Goal: Task Accomplishment & Management: Use online tool/utility

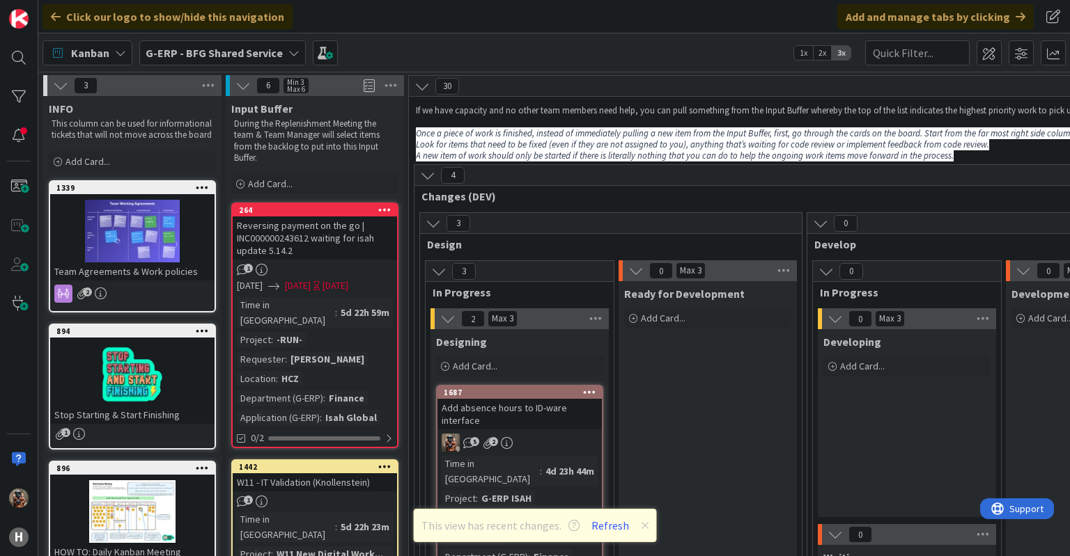
click at [231, 49] on b "G-ERP - BFG Shared Service" at bounding box center [214, 53] width 137 height 14
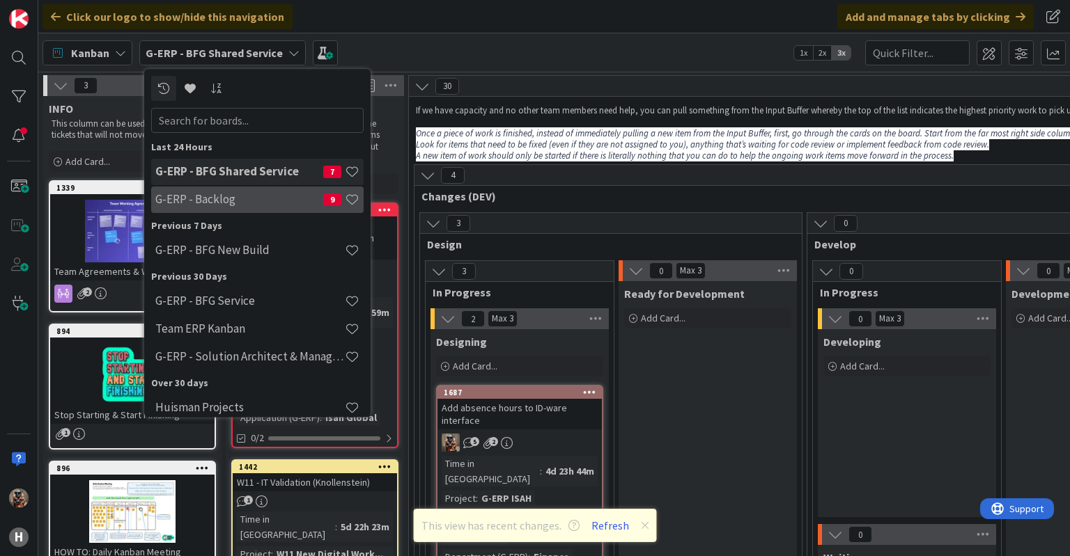
click at [237, 208] on div "G-ERP - Backlog 9" at bounding box center [257, 200] width 212 height 26
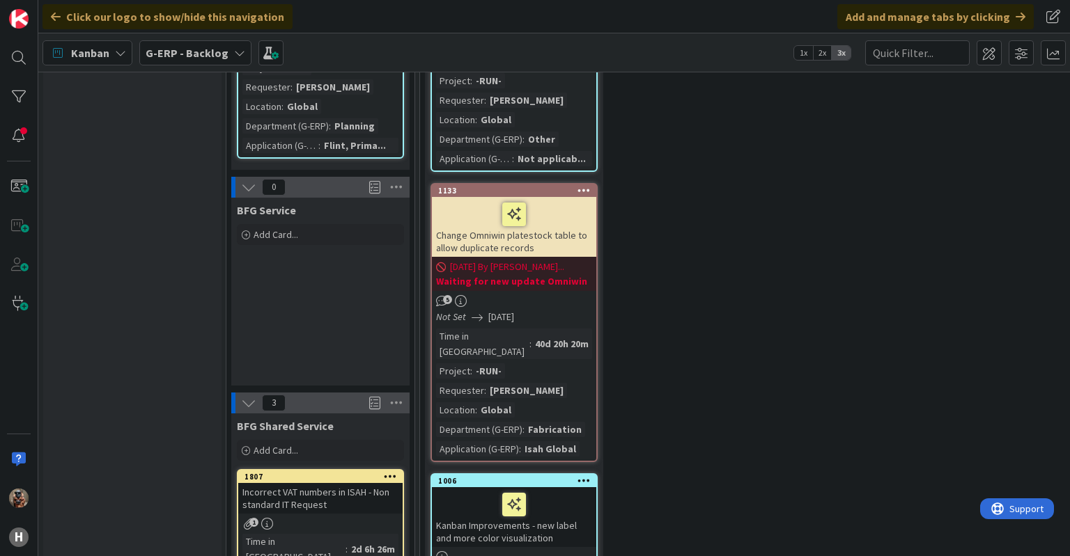
scroll to position [2312, 0]
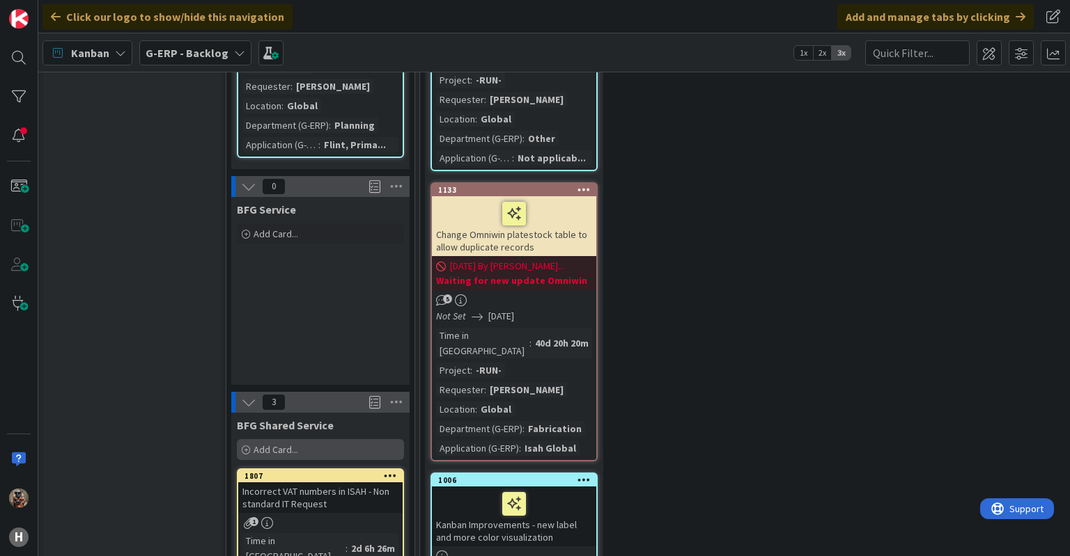
click at [300, 439] on div "Add Card..." at bounding box center [320, 449] width 167 height 21
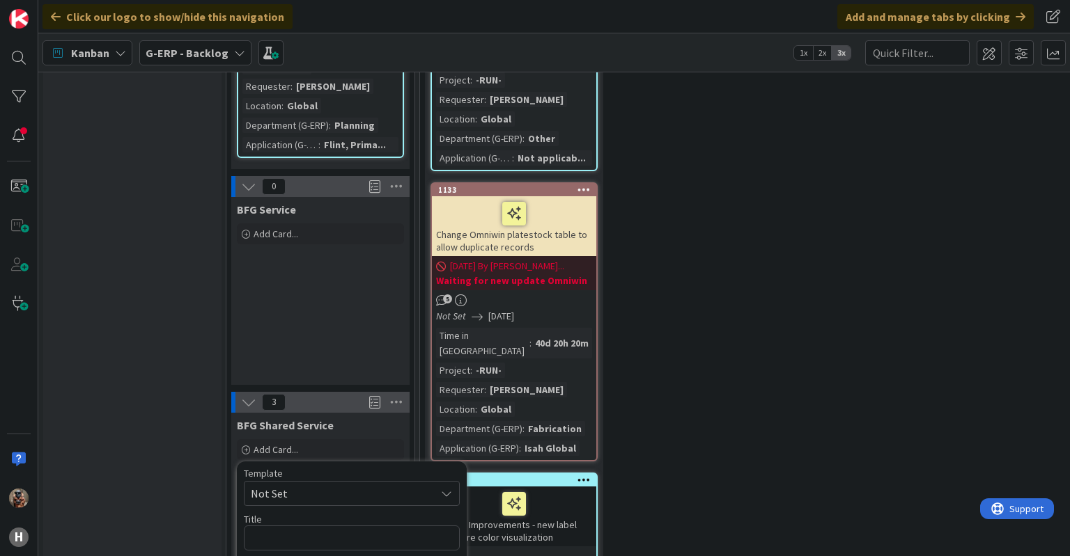
click at [293, 485] on span "Not Set" at bounding box center [338, 494] width 174 height 18
click at [323, 485] on span "Not Set" at bounding box center [338, 494] width 174 height 18
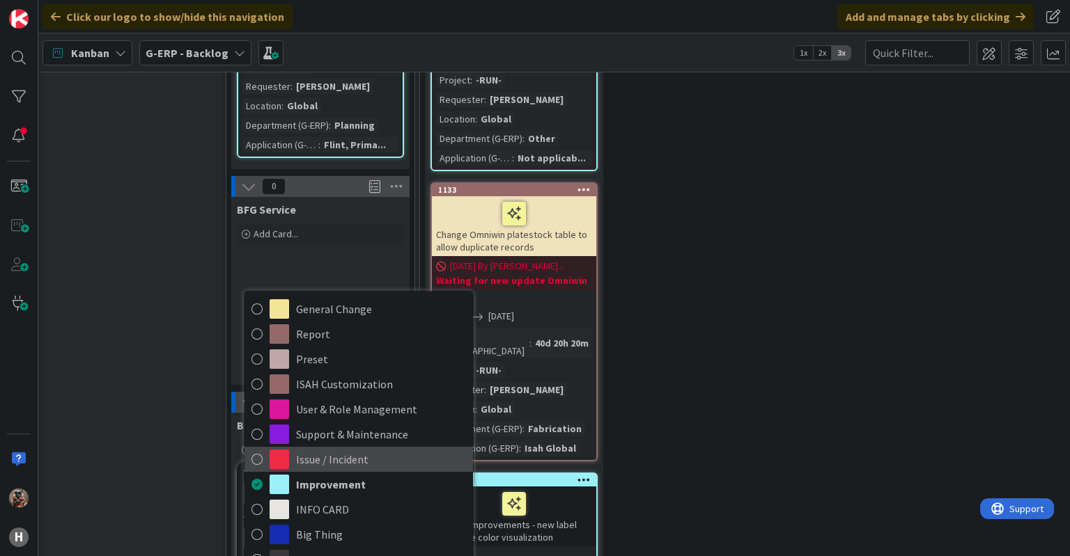
click at [373, 449] on span "Issue / Incident" at bounding box center [381, 459] width 170 height 21
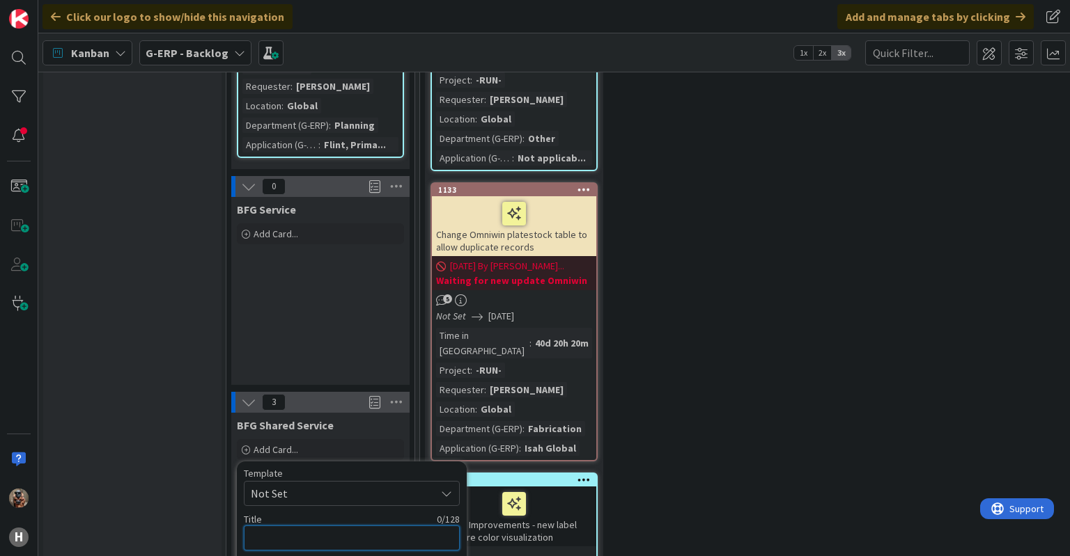
click at [345, 526] on textarea at bounding box center [352, 538] width 216 height 25
type textarea "x"
type textarea "S"
type textarea "x"
type textarea "Sta"
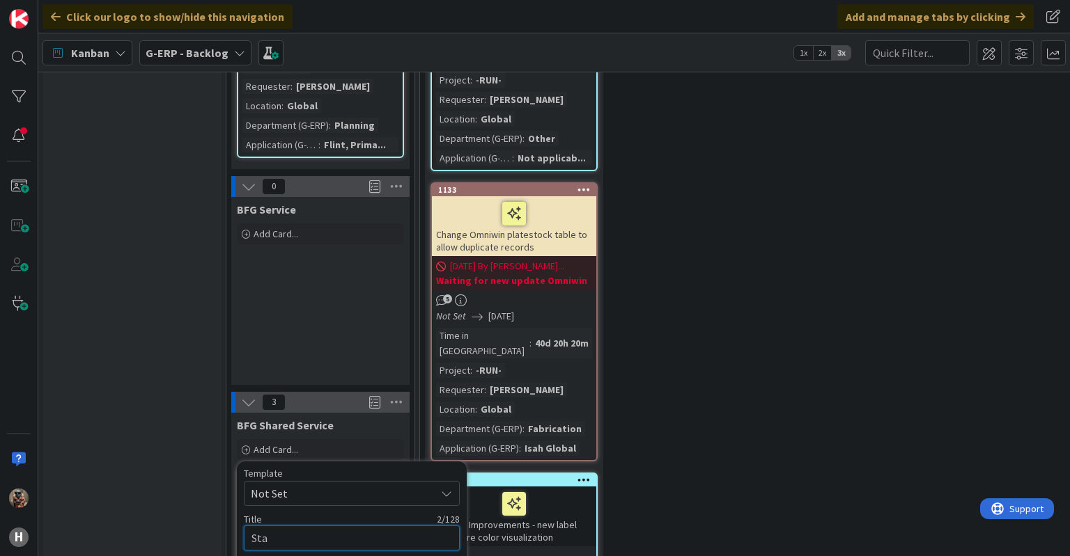
type textarea "x"
type textarea "Stat"
type textarea "x"
type textarea "Statu"
type textarea "x"
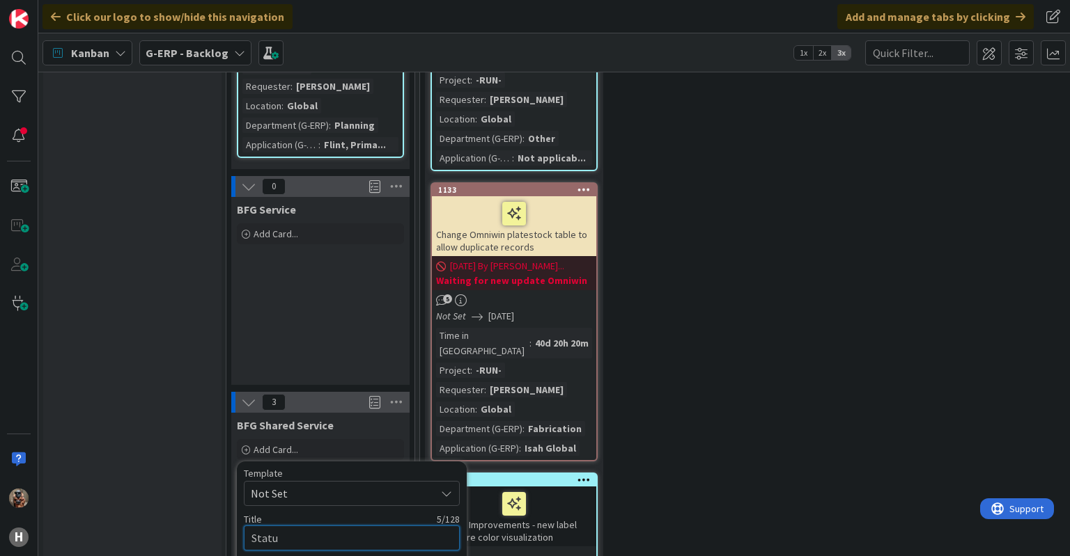
type textarea "Status"
type textarea "x"
type textarea "Status"
type textarea "x"
type textarea "Status i"
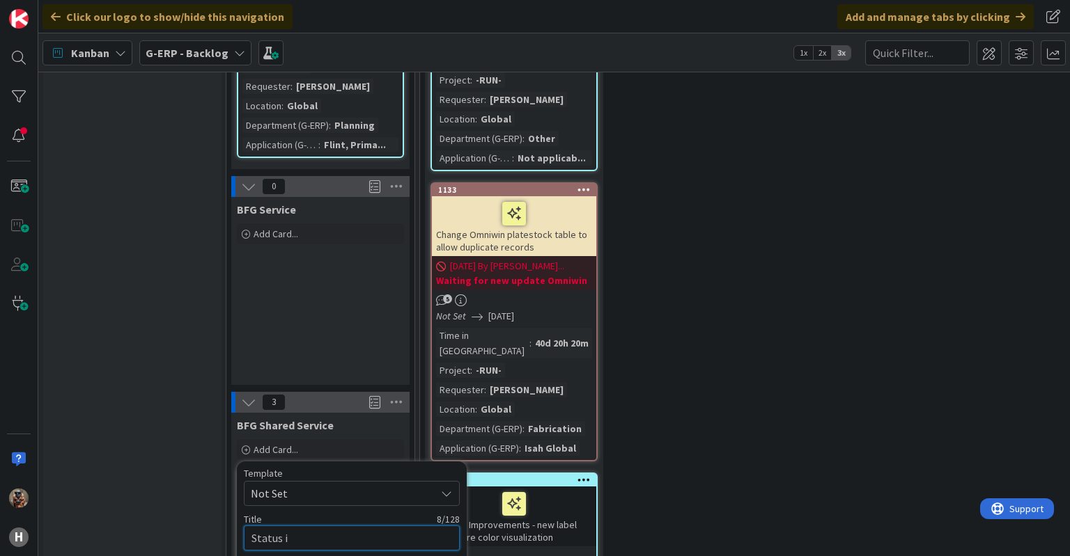
type textarea "x"
type textarea "Status"
type textarea "x"
type textarea "Status u"
type textarea "x"
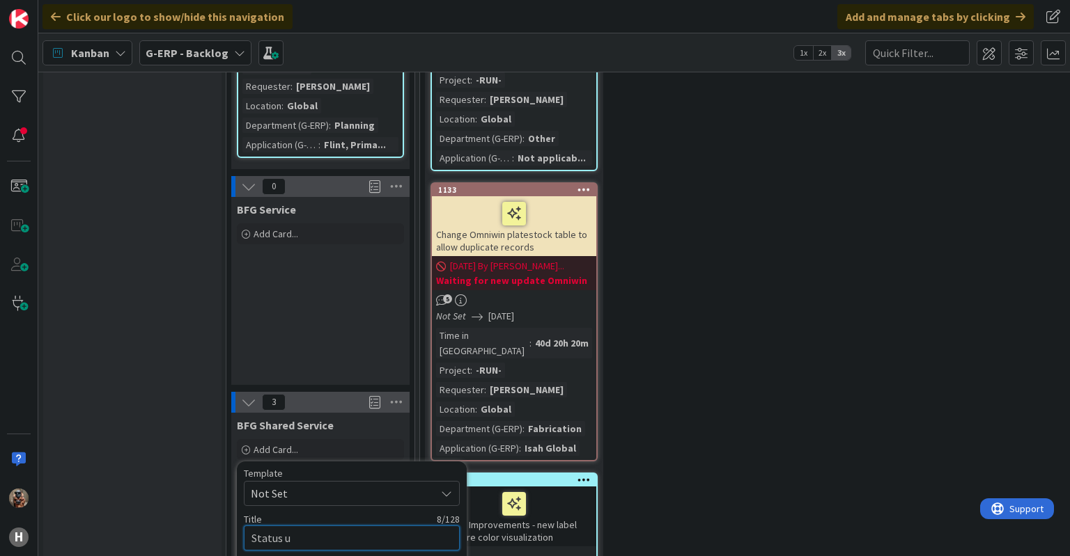
type textarea "Status un"
type textarea "x"
type textarea "Status unl"
type textarea "x"
type textarea "Status unle"
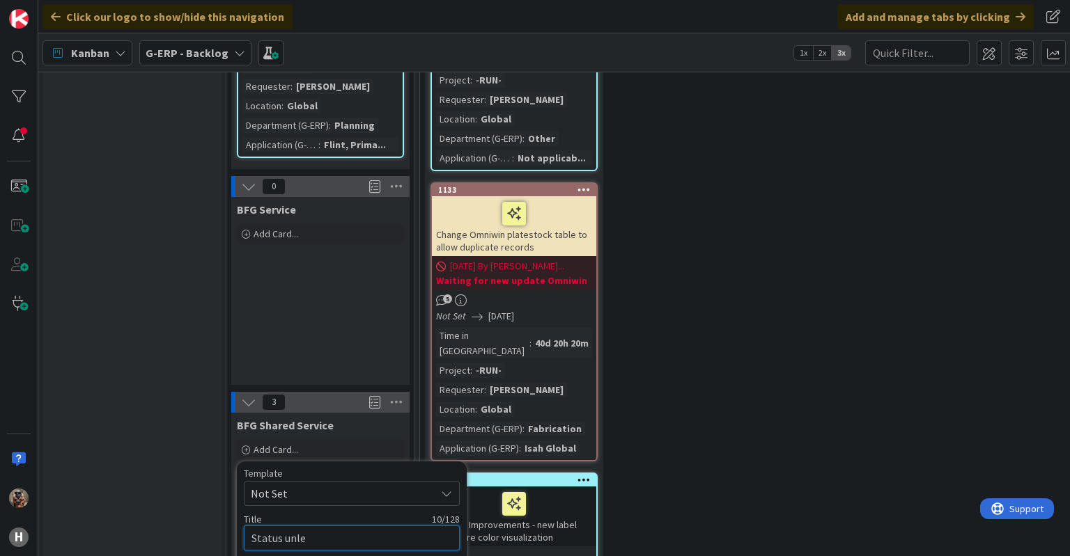
type textarea "x"
type textarea "Status unlea"
type textarea "x"
type textarea "Status unleac"
type textarea "x"
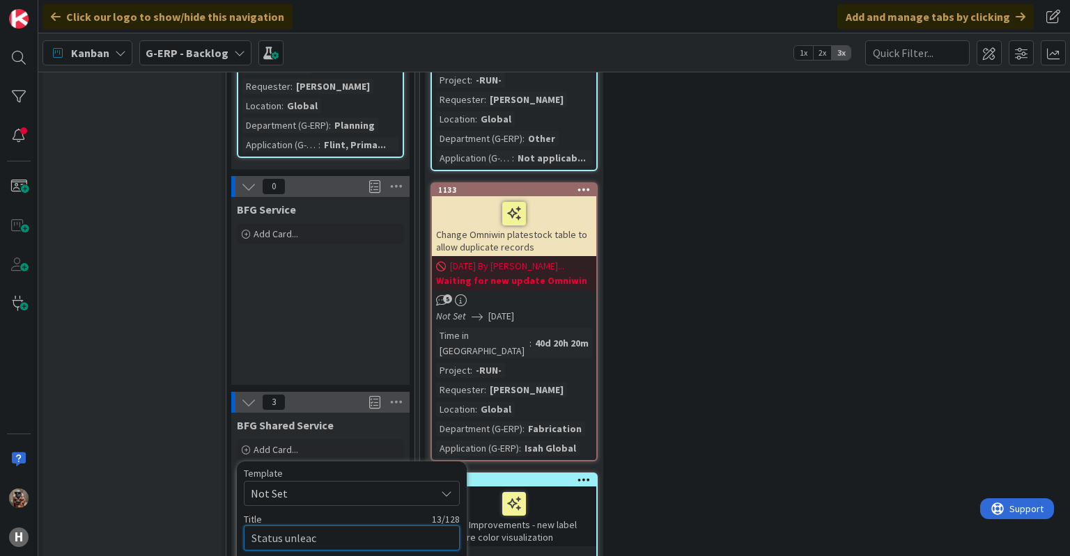
type textarea "Status unlea"
type textarea "x"
type textarea "Status unlear"
type textarea "x"
type textarea "Status unlear"
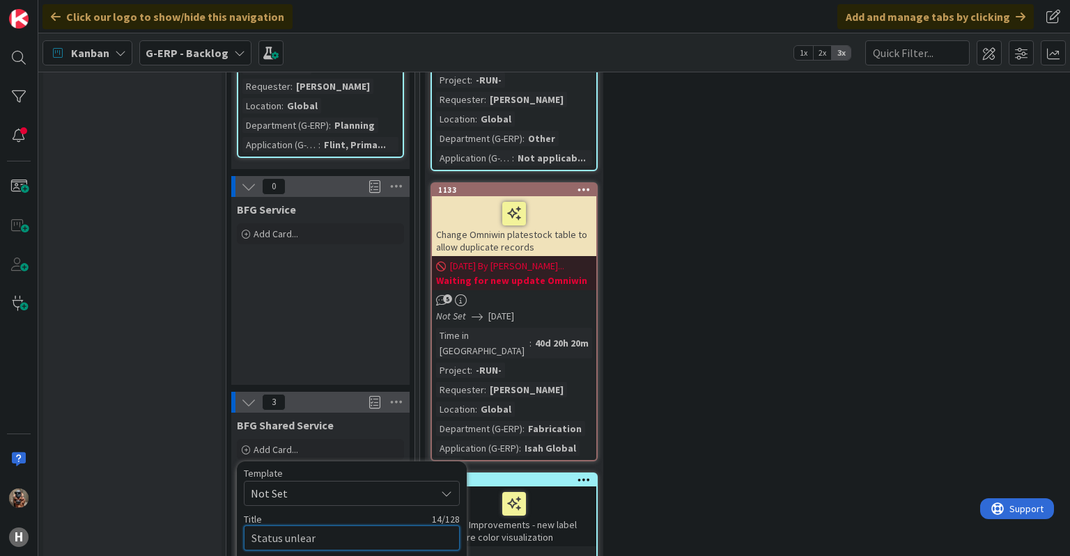
type textarea "x"
type textarea "Status"
type textarea "x"
type textarea "Status u"
type textarea "x"
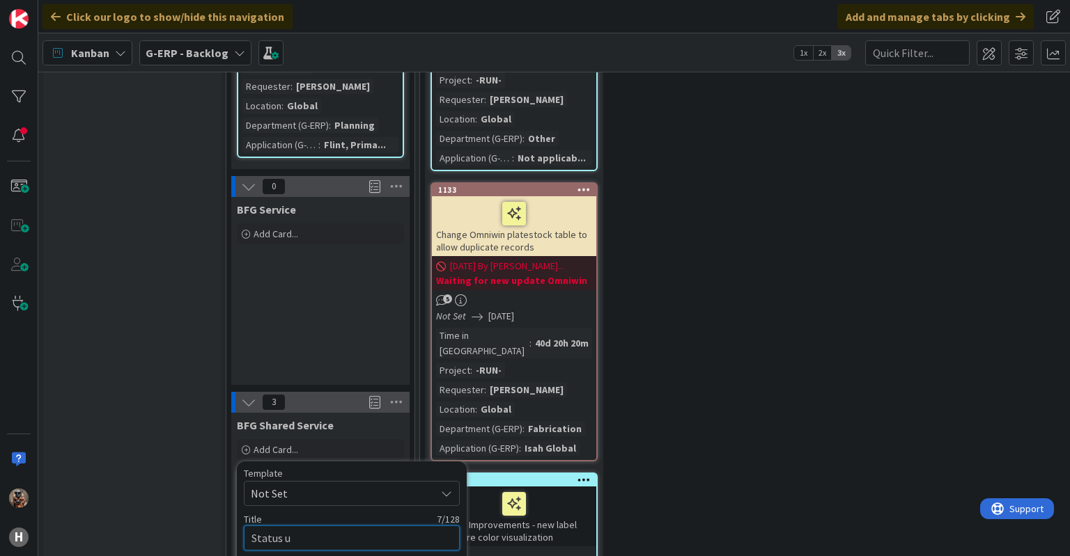
type textarea "Status un"
type textarea "x"
type textarea "Status unc"
type textarea "x"
type textarea "Status uncl"
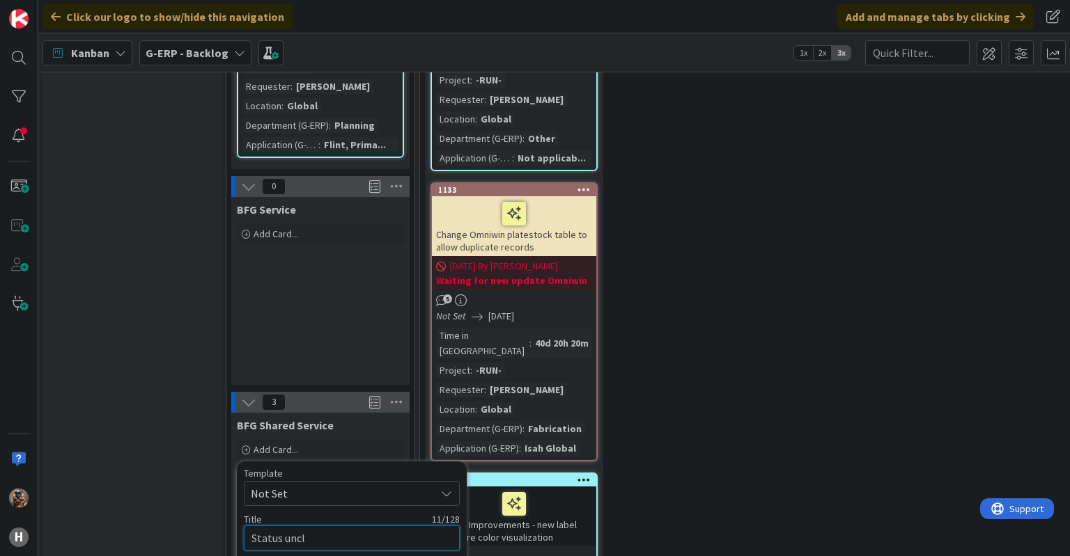
type textarea "x"
type textarea "Status uncle"
type textarea "x"
type textarea "Status unclea"
type textarea "x"
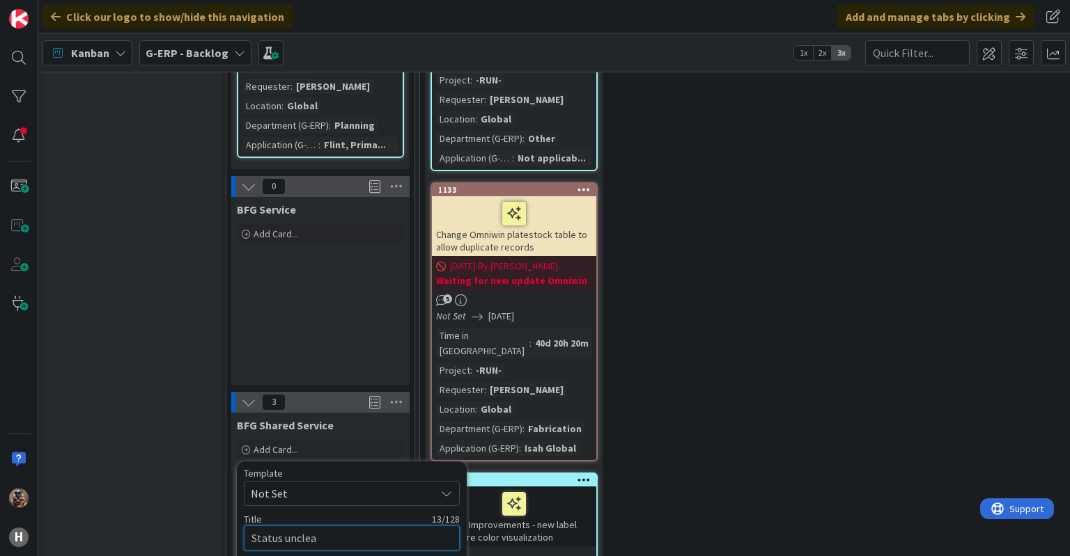
type textarea "Status unclear"
type textarea "x"
type textarea "Status unclear"
type textarea "x"
type textarea "Status unclear i"
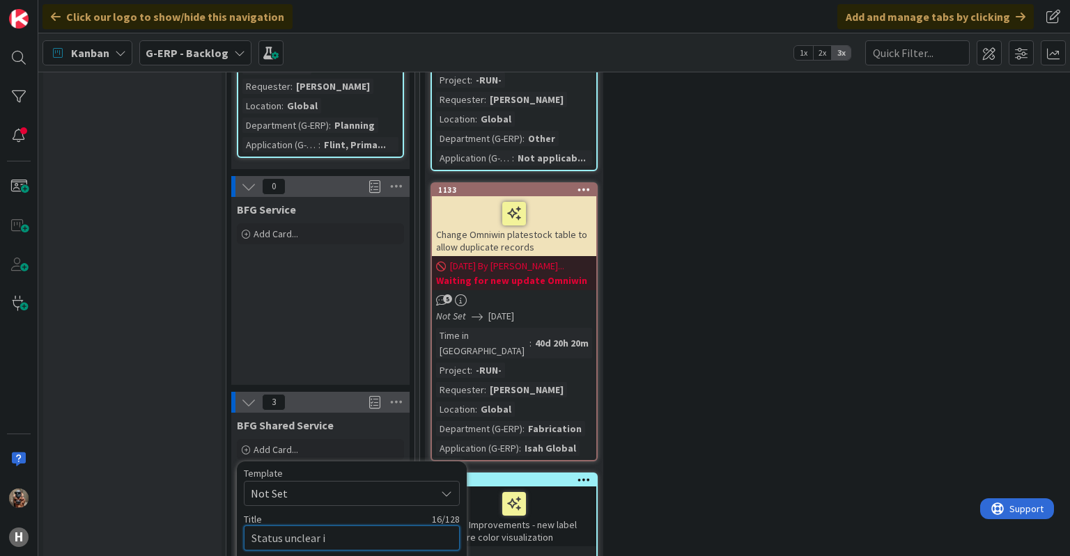
type textarea "x"
type textarea "Status unclear in"
type textarea "x"
type textarea "Status unclear in"
type textarea "x"
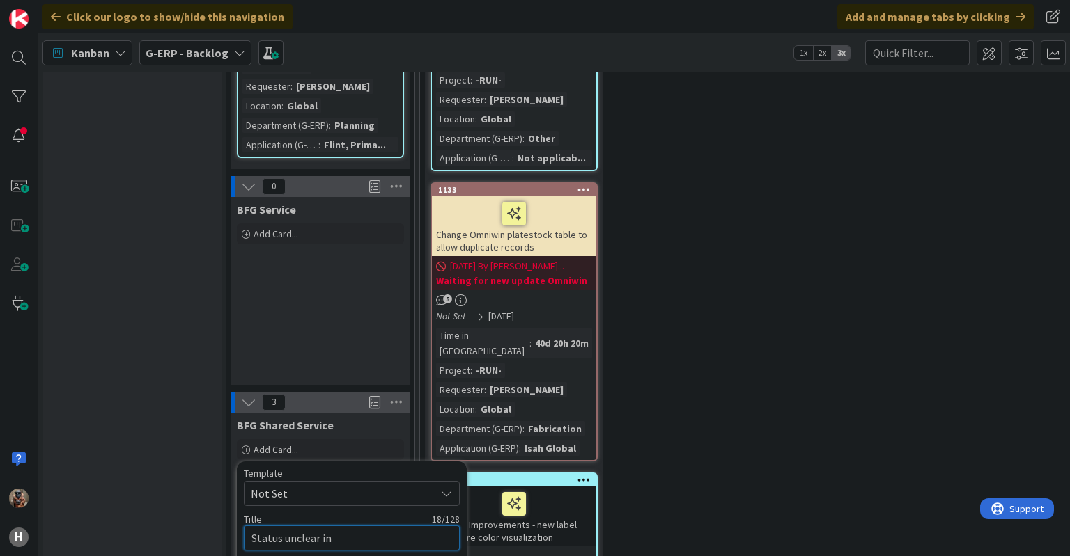
type textarea "Status unclear in m"
type textarea "x"
type textarea "Status unclear in mu"
type textarea "x"
type textarea "Status unclear in mult"
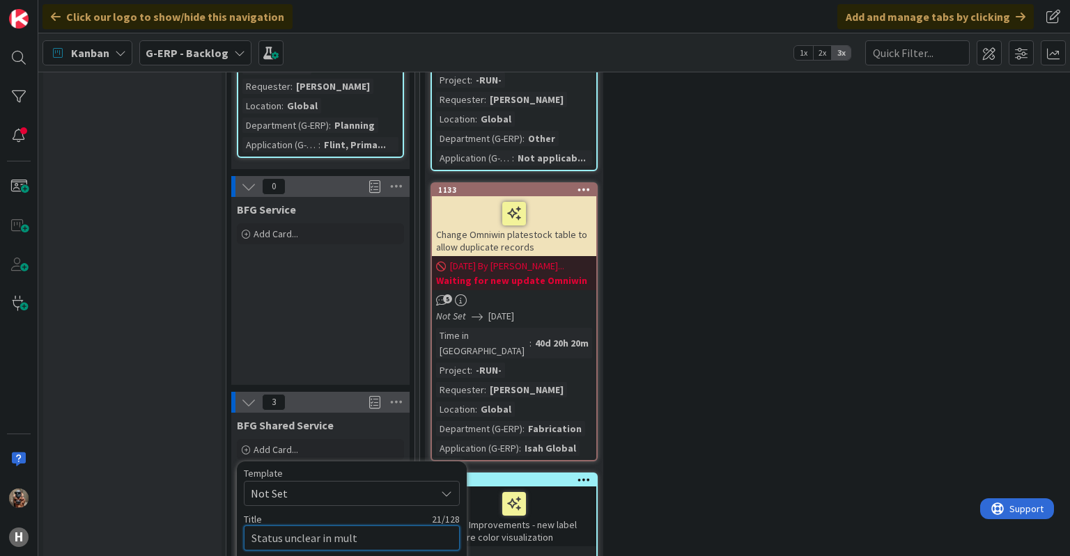
type textarea "x"
type textarea "Status unclear in multip"
type textarea "x"
type textarea "Status unclear in multipl"
type textarea "x"
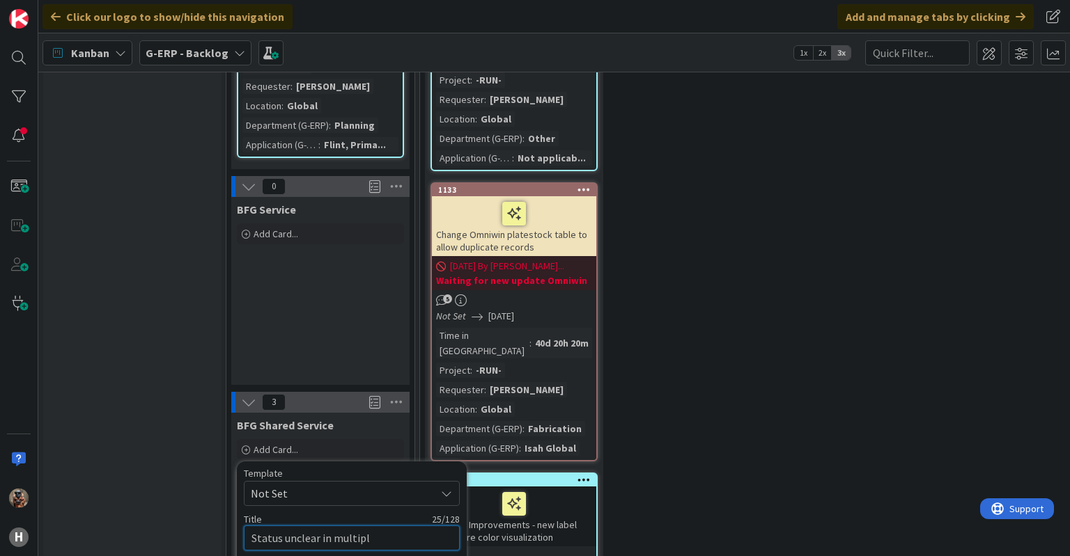
type textarea "Status unclear in multiple"
type textarea "x"
type textarea "Status unclear in multiple"
type textarea "x"
type textarea "Status unclear in multiple i"
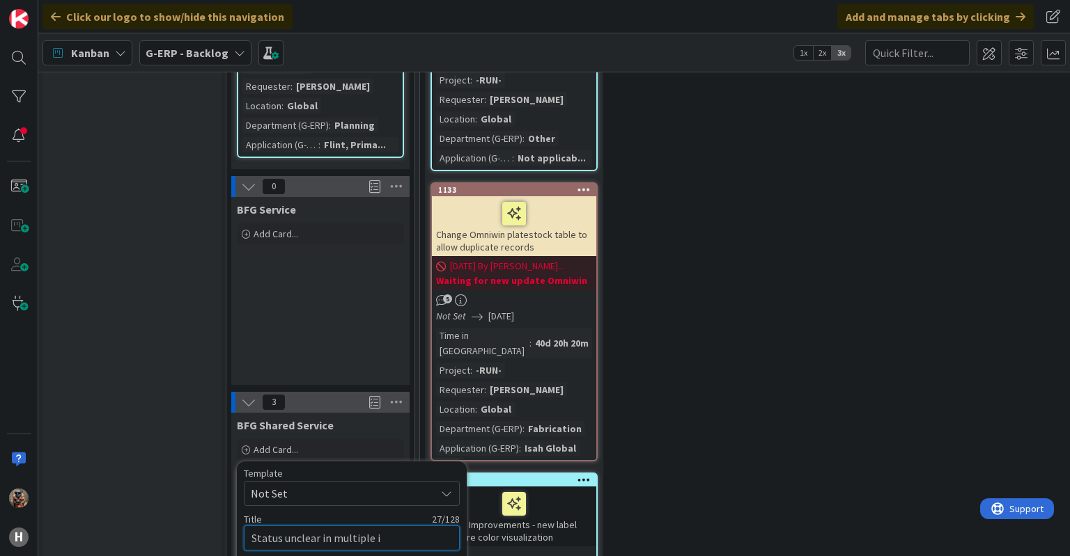
type textarea "x"
type textarea "Status unclear in multiple in"
type textarea "x"
type textarea "Status unclear in multiple inv"
type textarea "x"
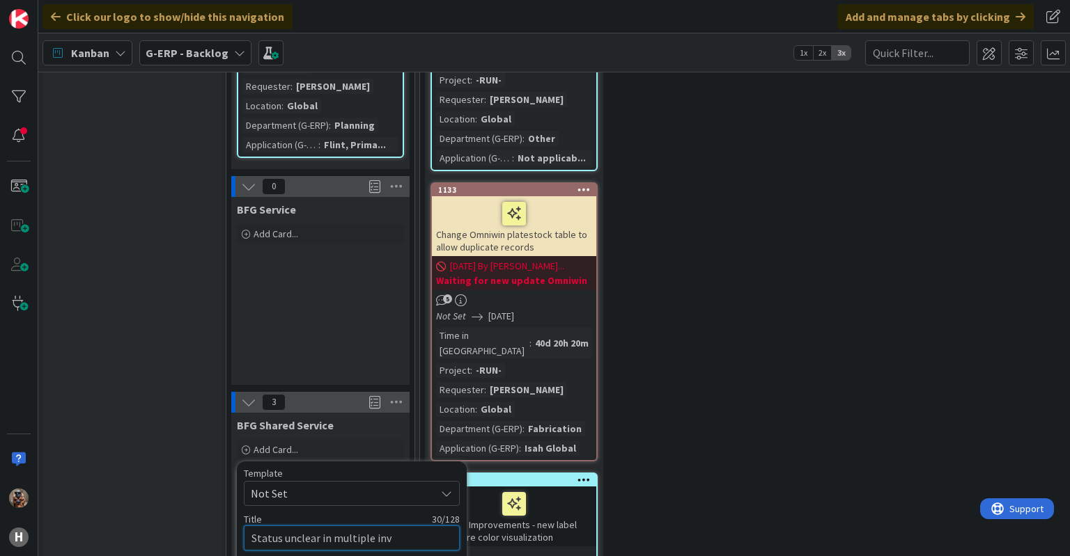
type textarea "Status unclear in multiple invo"
type textarea "x"
type textarea "Status unclear in multiple invoi"
type textarea "x"
type textarea "Status unclear in multiple invoic"
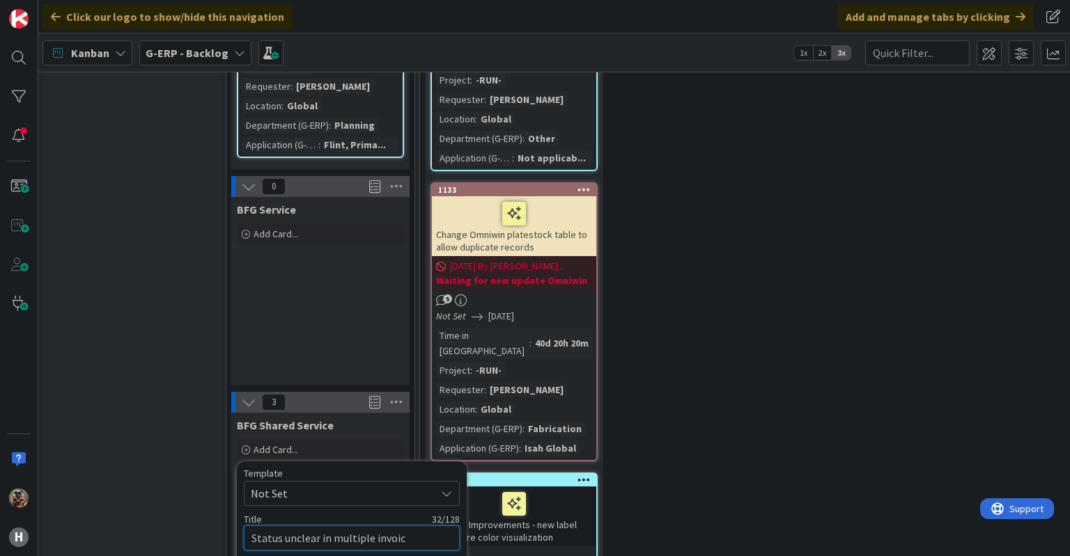
type textarea "x"
type textarea "Status unclear in multiple invoice"
type textarea "x"
type textarea "Status unclear in multiple invoices"
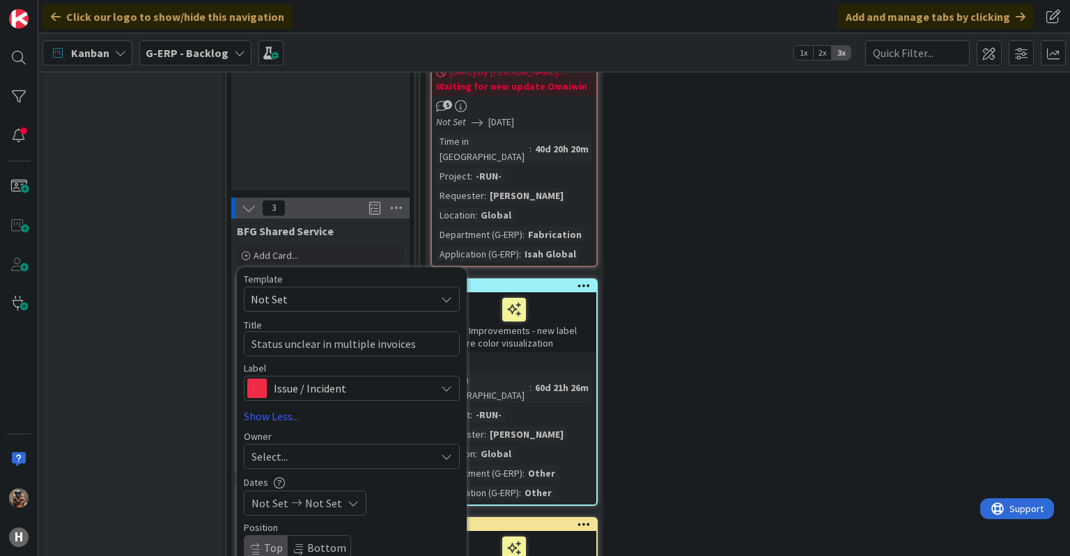
scroll to position [2507, 0]
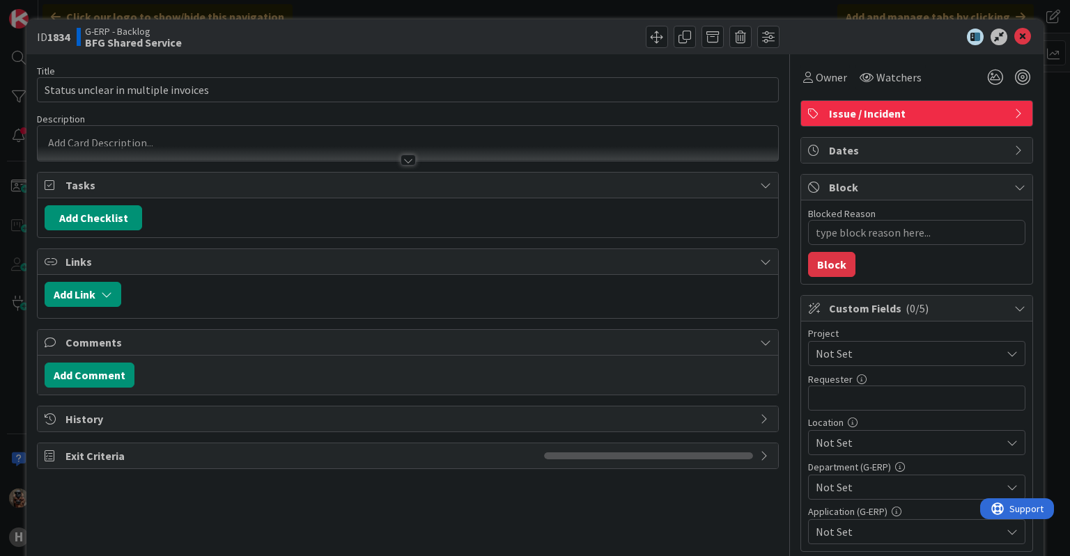
click at [852, 337] on div "Project Not Set" at bounding box center [916, 348] width 217 height 38
click at [851, 344] on span "Not Set" at bounding box center [904, 353] width 178 height 19
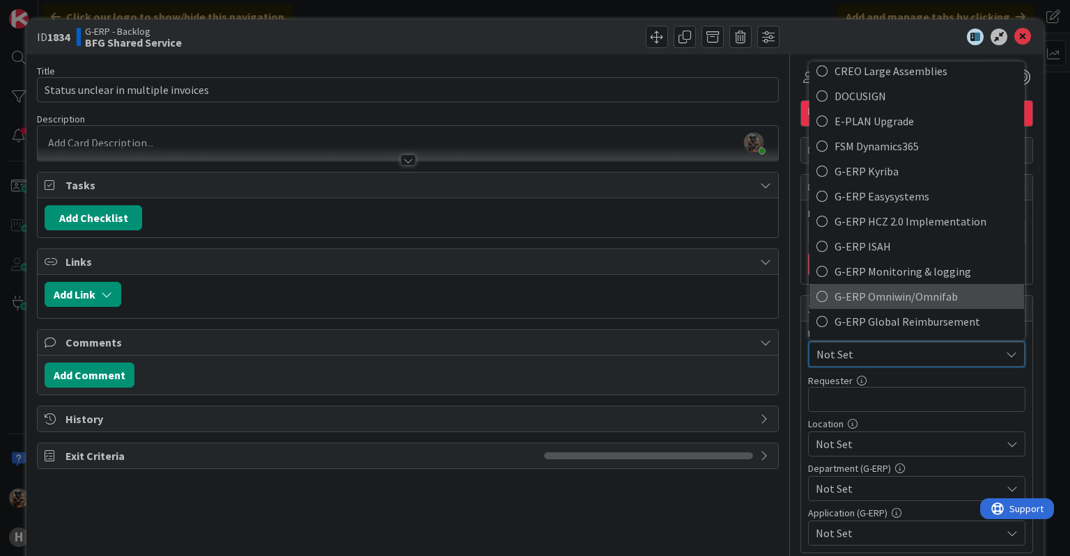
scroll to position [386, 0]
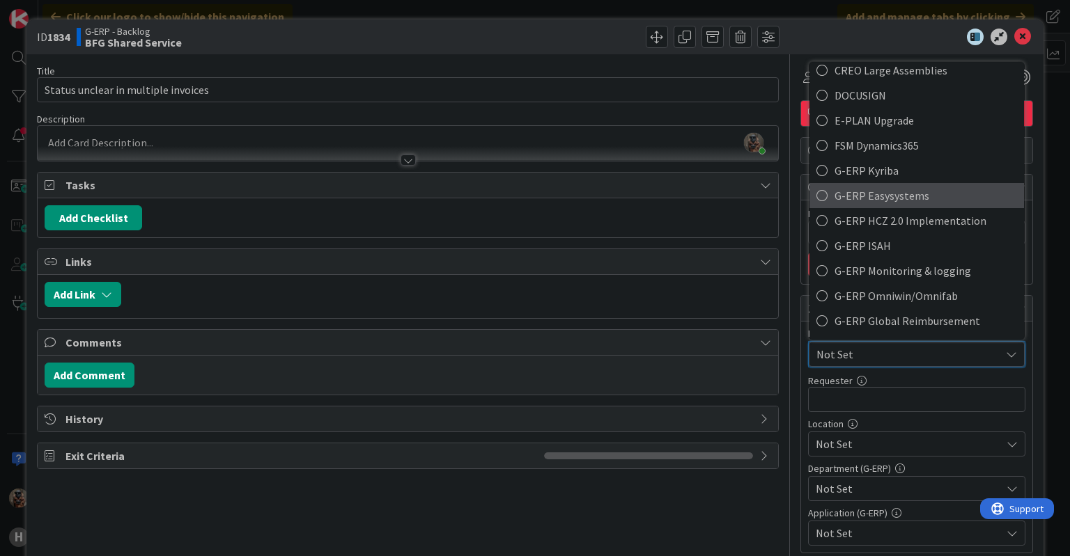
click at [894, 191] on span "G-ERP Easysystems" at bounding box center [925, 195] width 182 height 21
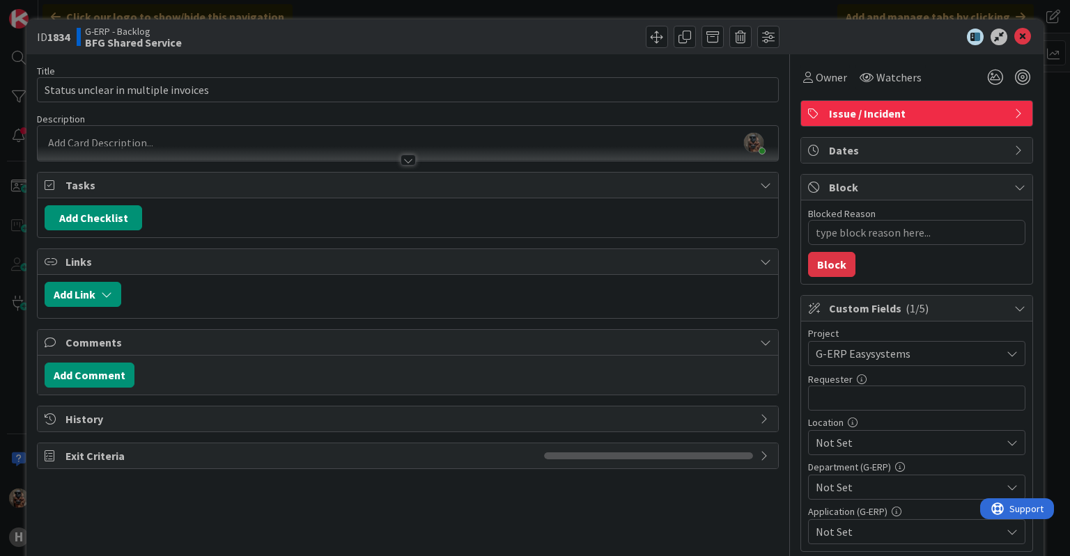
type textarea "x"
click at [852, 400] on input "text" at bounding box center [916, 398] width 217 height 25
type input "[PERSON_NAME]"
type textarea "x"
type input "[PERSON_NAME]"
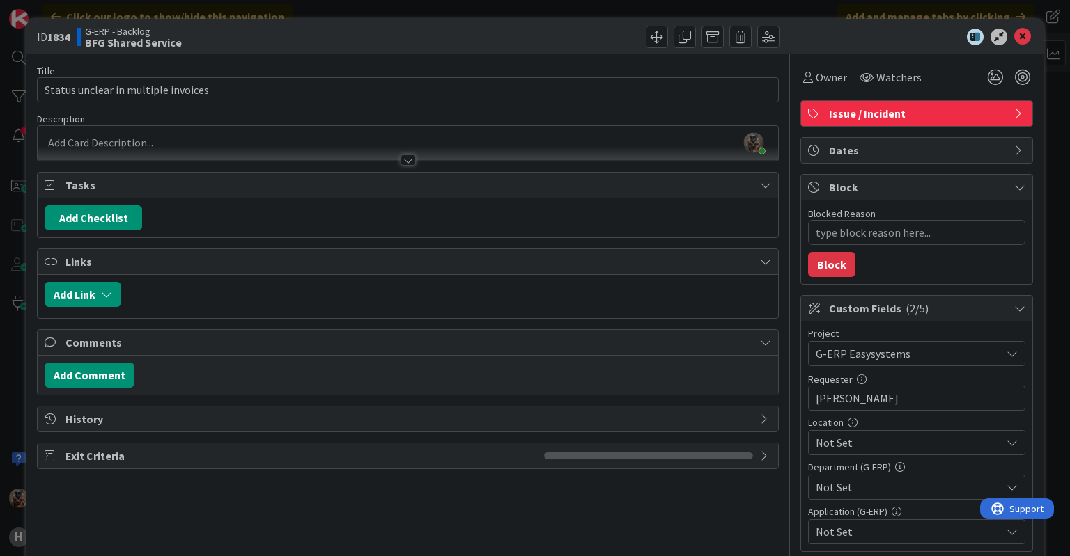
click at [889, 453] on div "Not Set" at bounding box center [916, 442] width 217 height 25
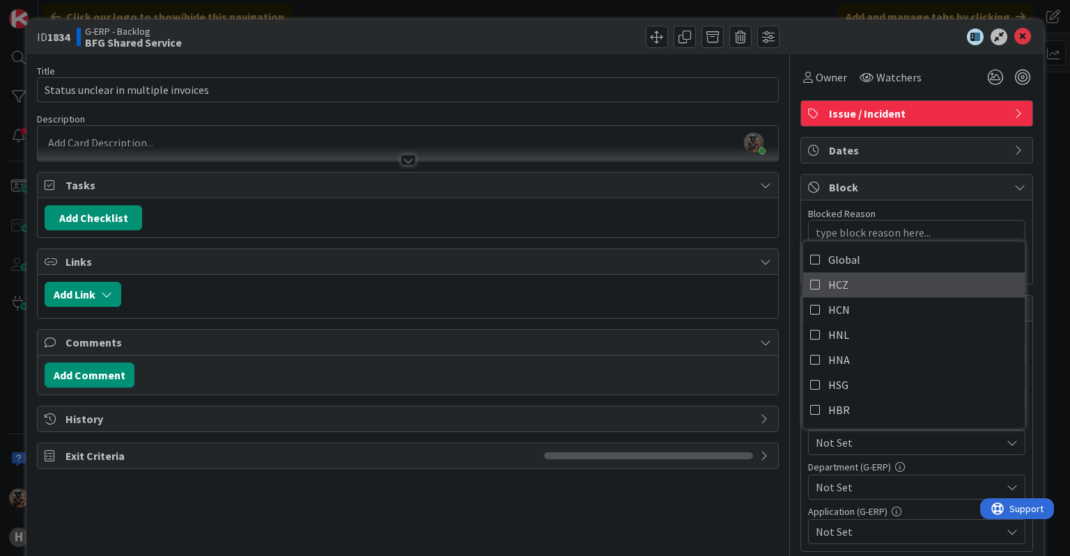
click at [815, 280] on link "HCZ" at bounding box center [913, 284] width 221 height 25
click at [919, 479] on span "Not Set" at bounding box center [907, 487] width 185 height 17
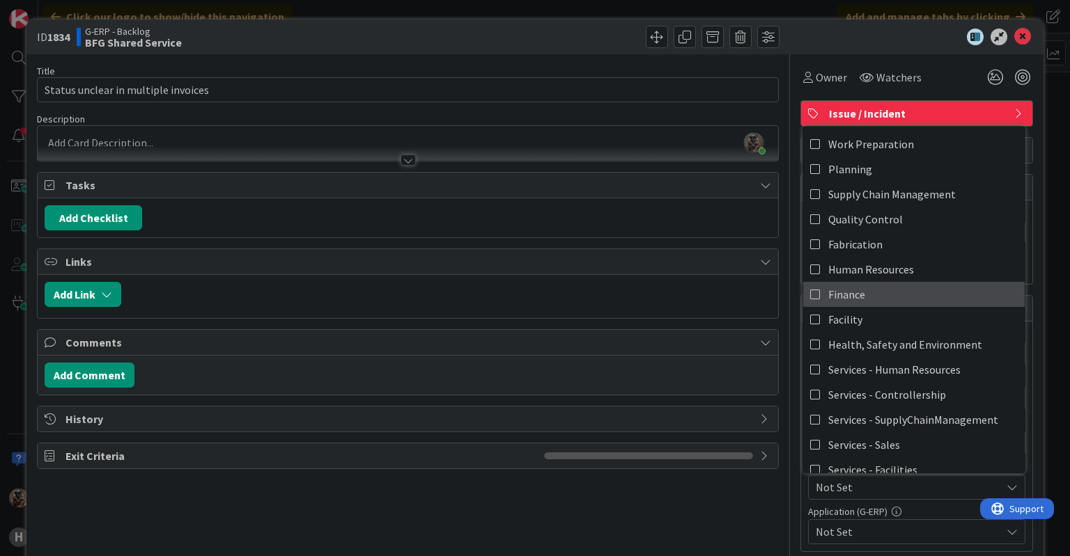
click at [851, 298] on span "Finance" at bounding box center [846, 294] width 37 height 21
click at [914, 530] on span "Not Set" at bounding box center [907, 532] width 185 height 17
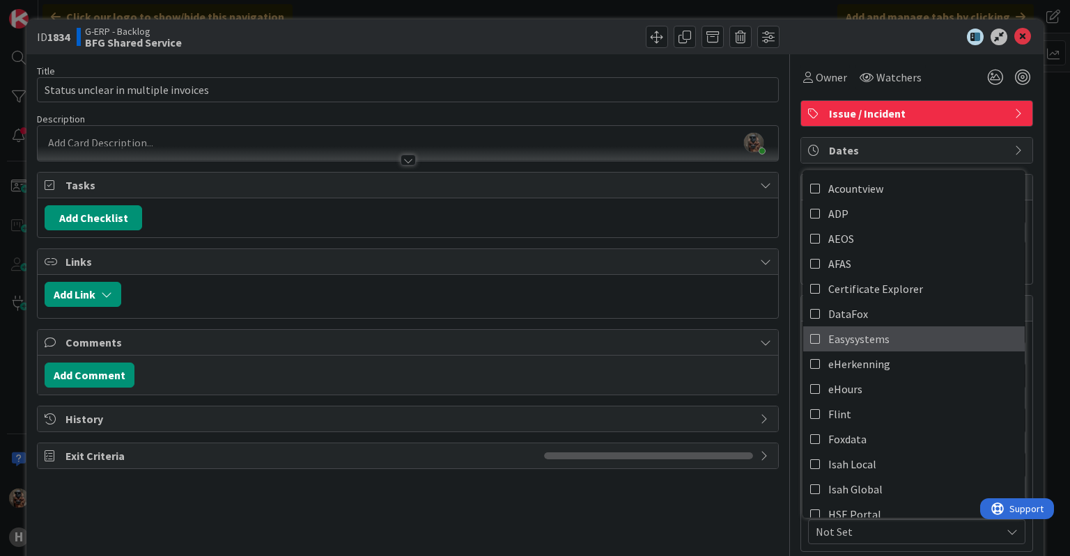
click at [874, 329] on span "Easysystems" at bounding box center [858, 339] width 61 height 21
type textarea "x"
click at [666, 524] on div "Title 35 / 128 Status unclear in multiple invoices Description [PERSON_NAME] ju…" at bounding box center [407, 382] width 741 height 657
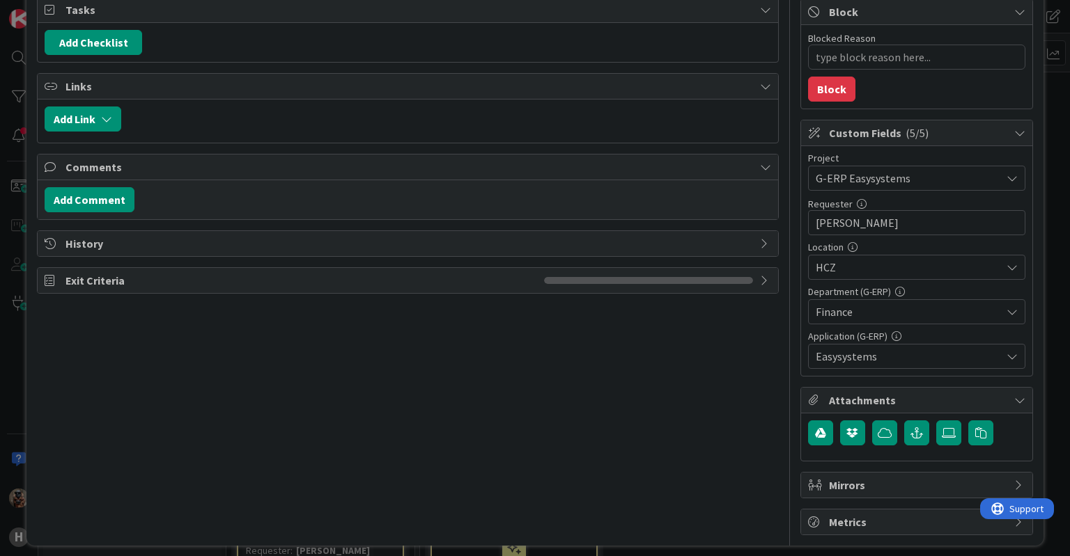
scroll to position [181, 0]
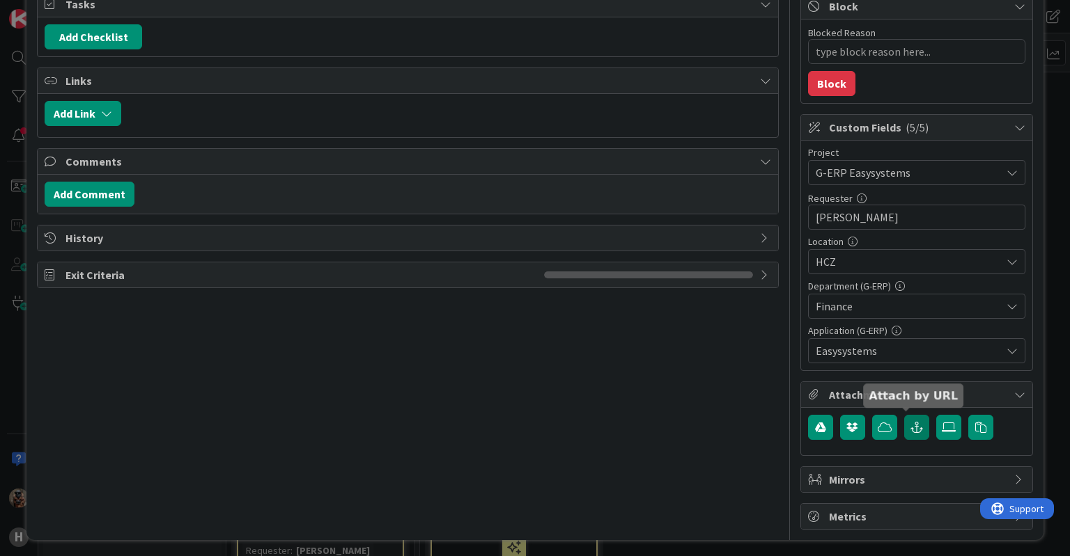
click at [904, 423] on button "button" at bounding box center [916, 427] width 25 height 25
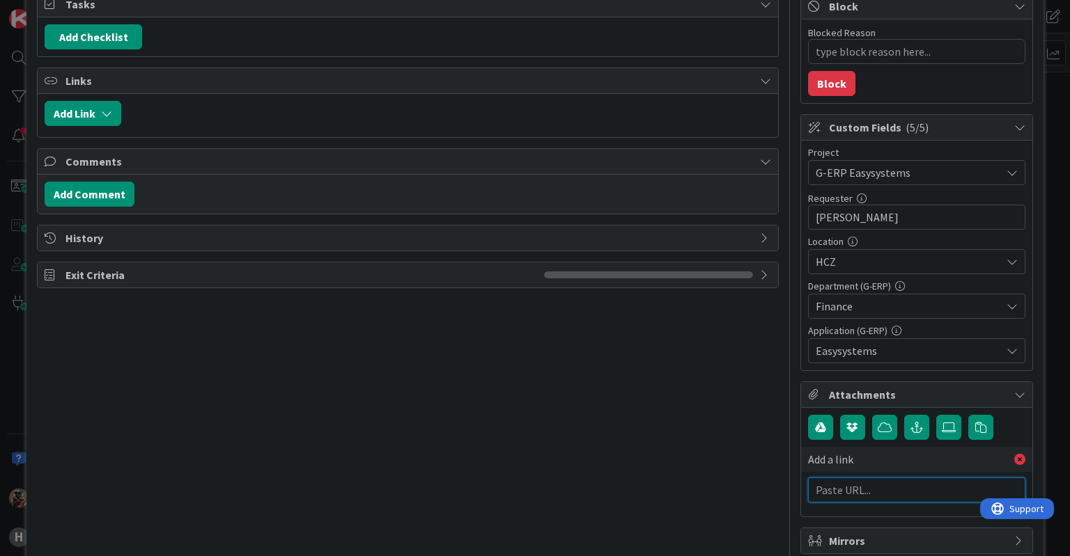
click at [855, 494] on input "text" at bounding box center [916, 490] width 217 height 25
paste input "[URL][DOMAIN_NAME]"
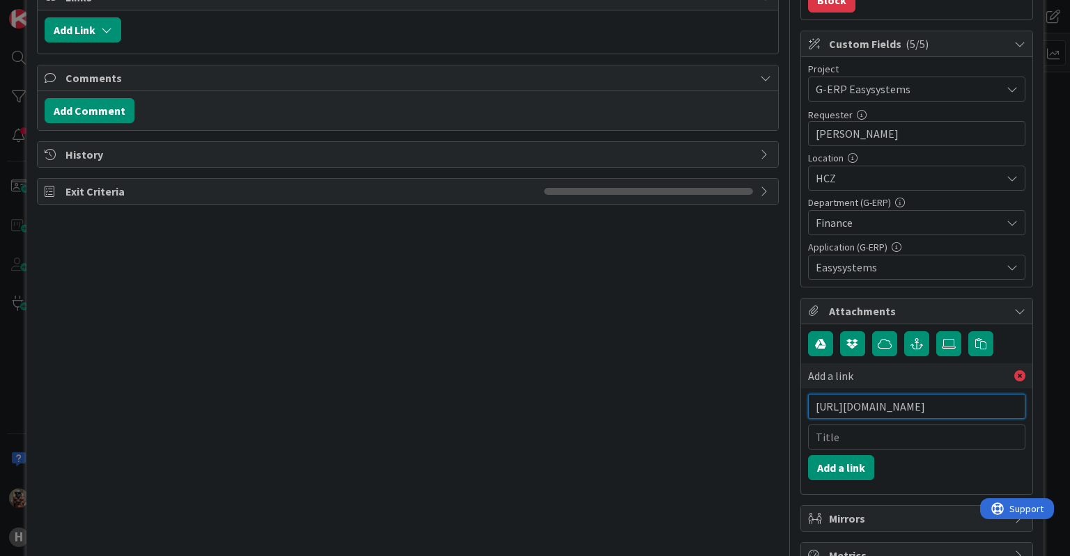
scroll to position [265, 0]
type input "[URL][DOMAIN_NAME]"
click at [847, 462] on button "Add a link" at bounding box center [841, 467] width 66 height 25
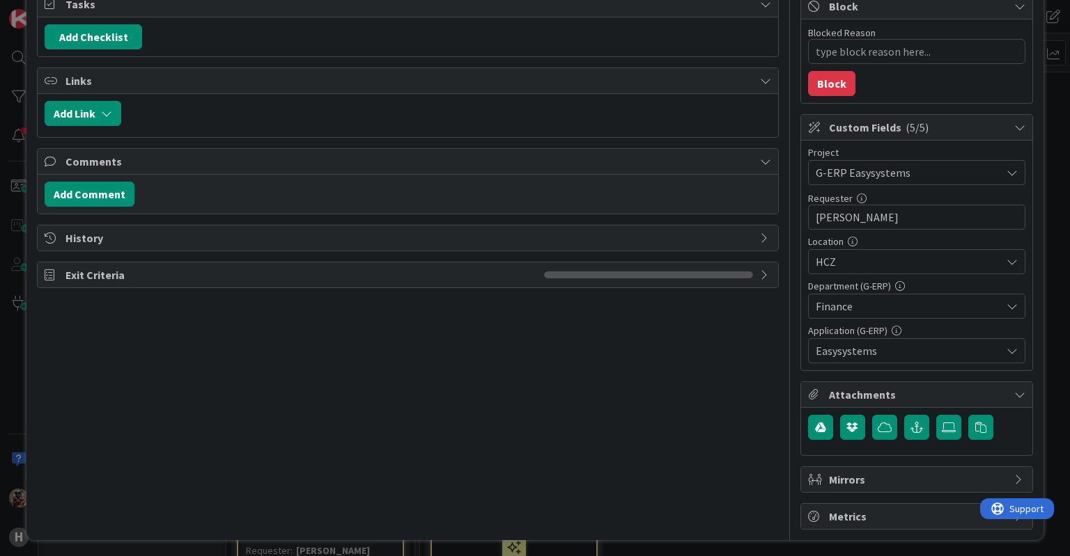
type textarea "x"
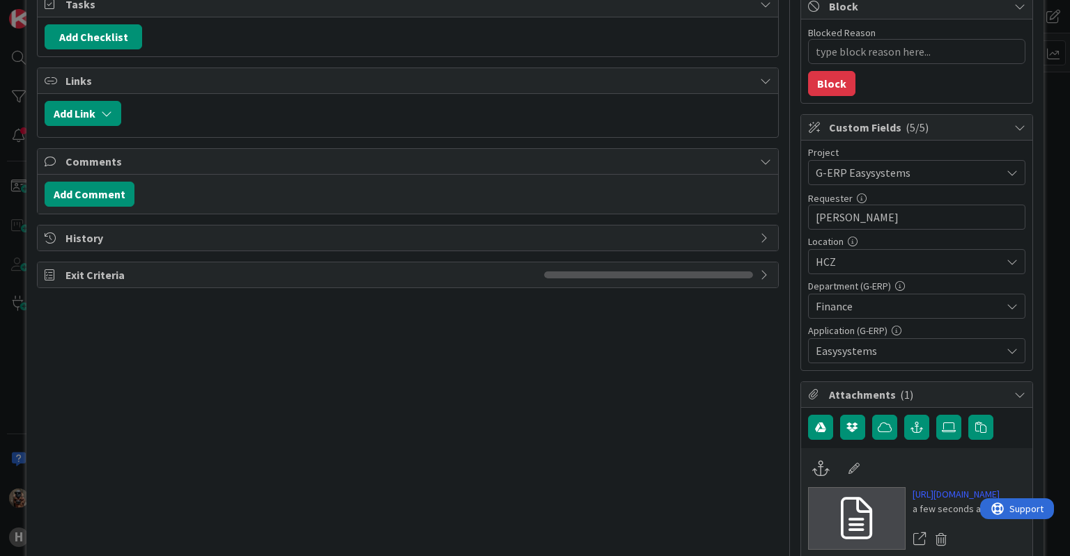
scroll to position [265, 0]
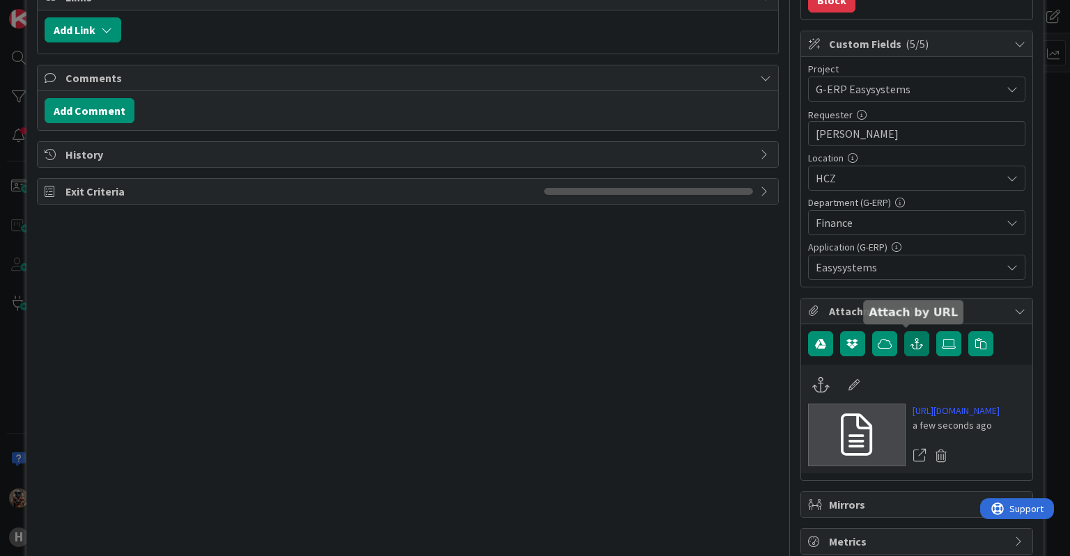
click at [915, 337] on button "button" at bounding box center [916, 343] width 25 height 25
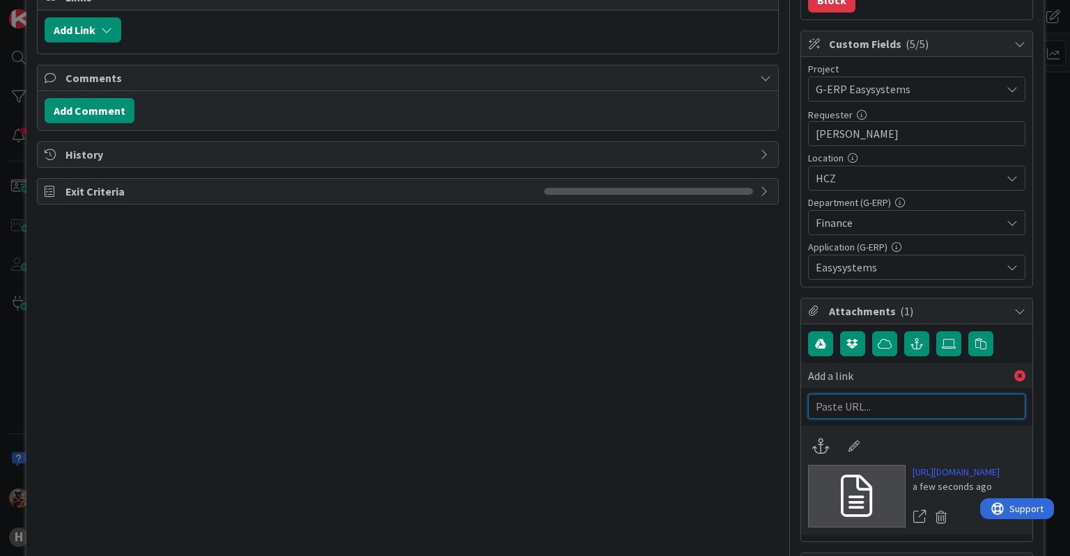
click at [903, 398] on input "text" at bounding box center [916, 406] width 217 height 25
paste input "[URL][PERSON_NAME][DOMAIN_NAME]"
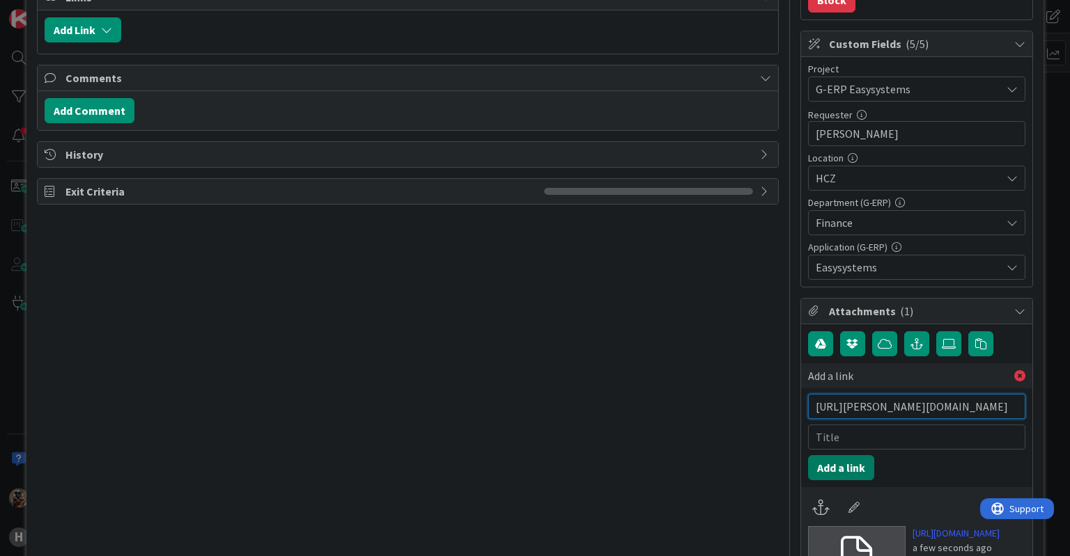
type input "[URL][PERSON_NAME][DOMAIN_NAME]"
click at [833, 464] on button "Add a link" at bounding box center [841, 467] width 66 height 25
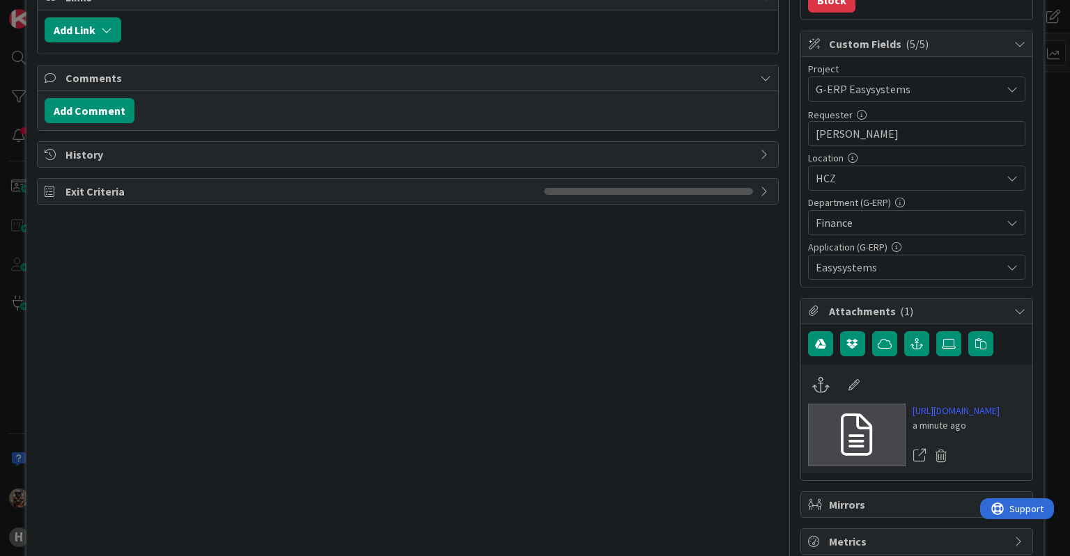
type textarea "x"
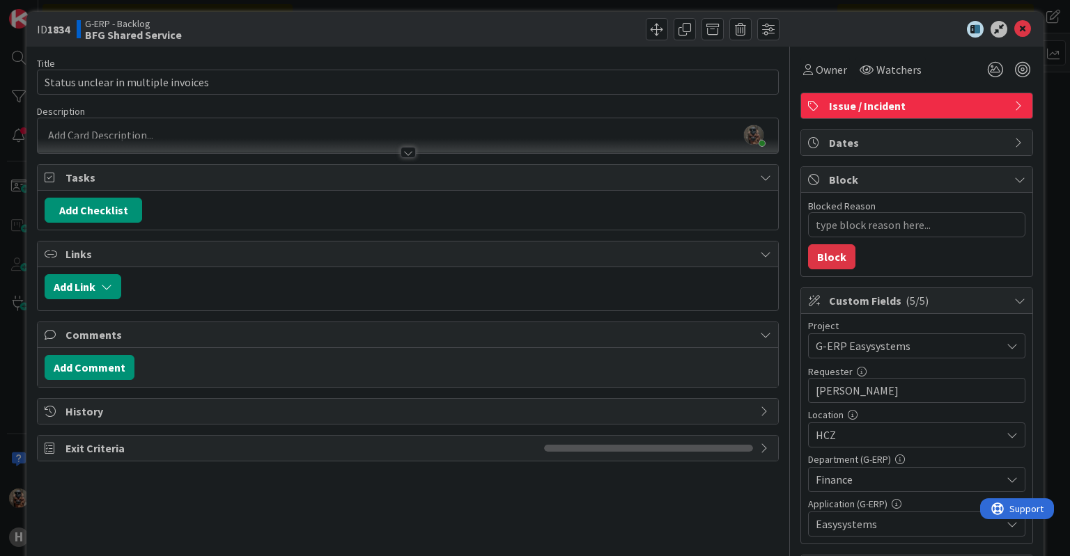
scroll to position [6, 0]
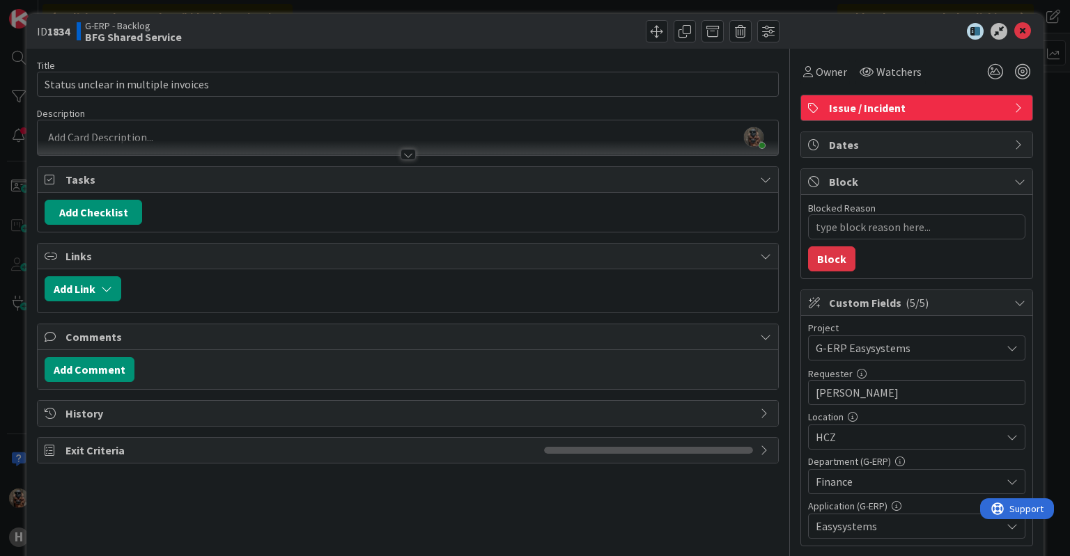
click at [413, 150] on div at bounding box center [408, 148] width 740 height 15
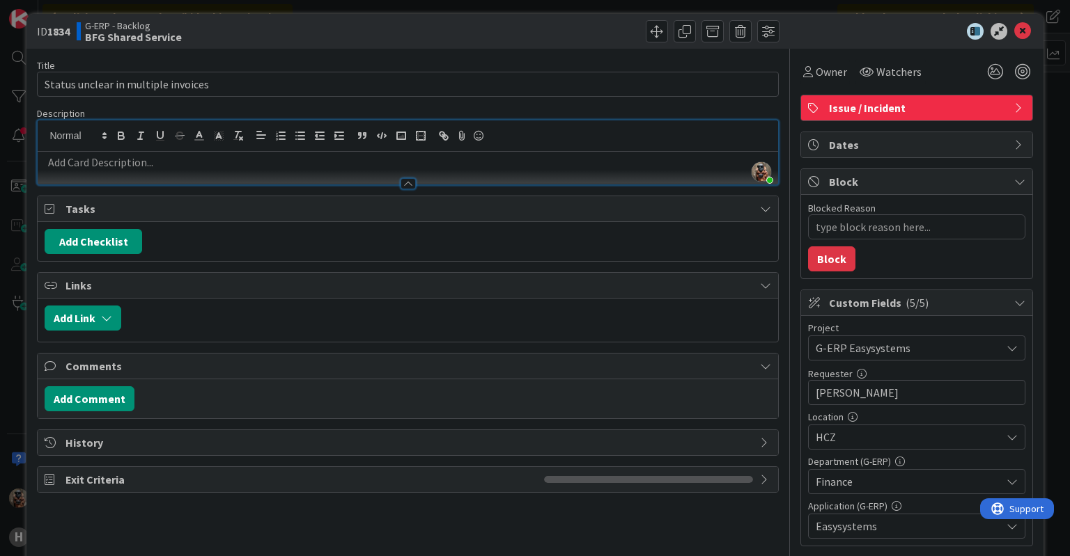
click at [392, 159] on p at bounding box center [408, 163] width 726 height 16
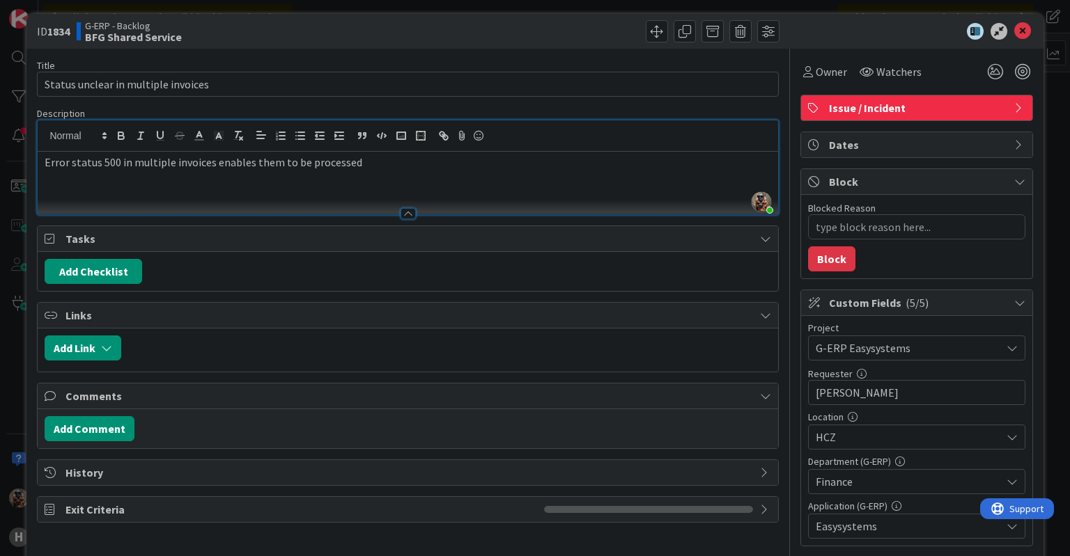
click at [218, 162] on p "Error status 500 in multiple invoices enables them to be processed" at bounding box center [408, 163] width 726 height 16
click at [334, 165] on p "Error status 500 in multiple invoices unables them to be processed" at bounding box center [408, 163] width 726 height 16
click at [451, 169] on p "Error status 500 in multiple invoices unable them to be processed" at bounding box center [408, 163] width 726 height 16
type textarea "x"
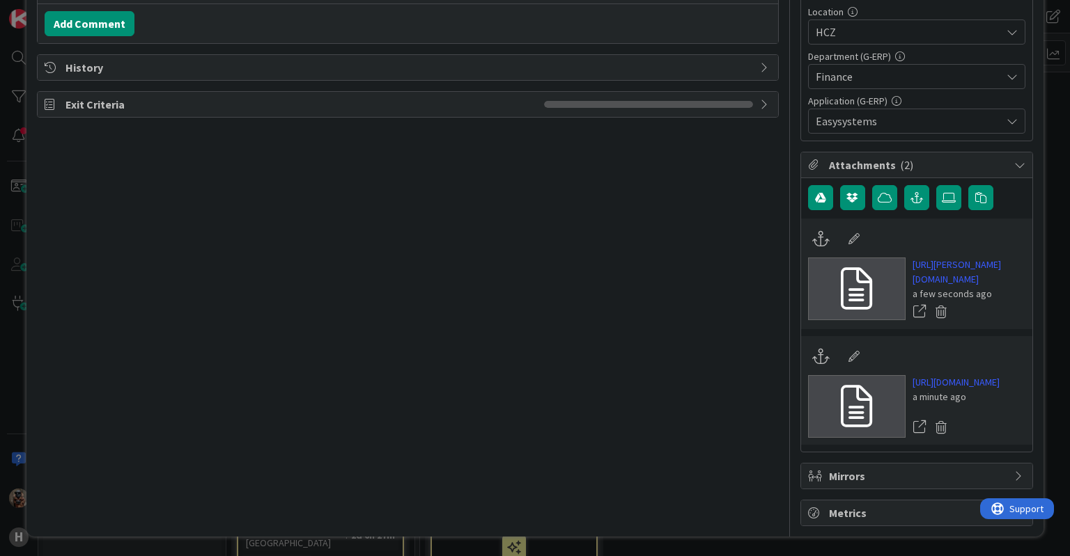
scroll to position [203, 0]
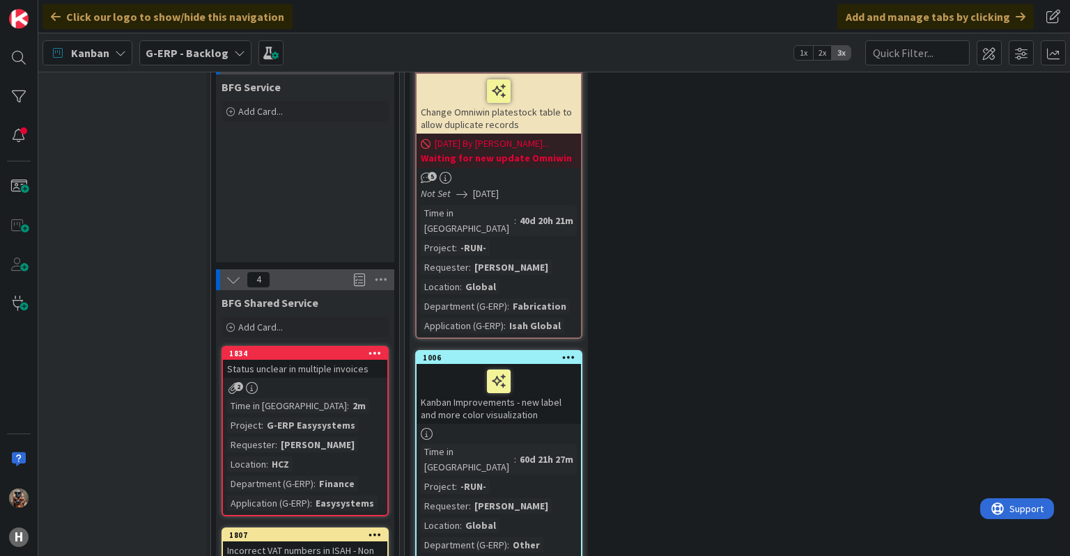
scroll to position [2434, 0]
